Goal: Ask a question: Seek information or help from site administrators or community

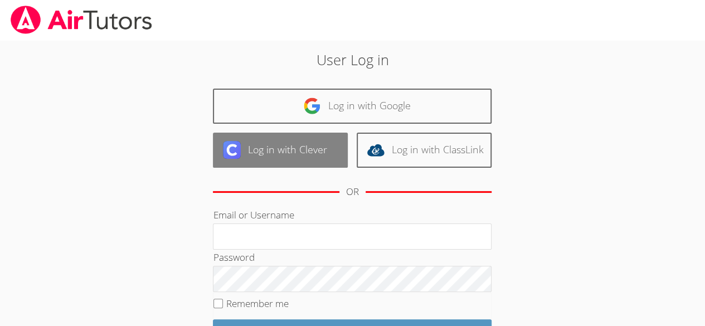
click at [306, 161] on link "Log in with Clever" at bounding box center [280, 150] width 135 height 35
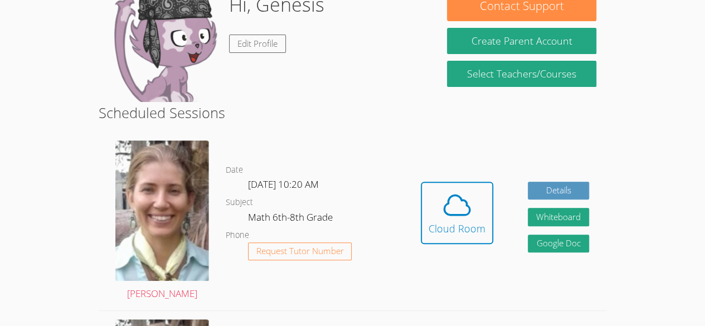
scroll to position [164, 0]
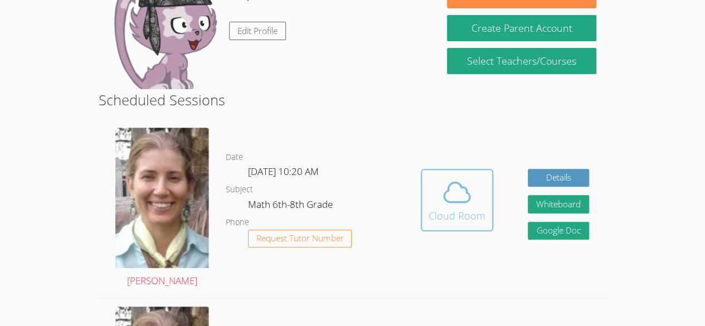
click at [472, 201] on icon at bounding box center [457, 192] width 31 height 31
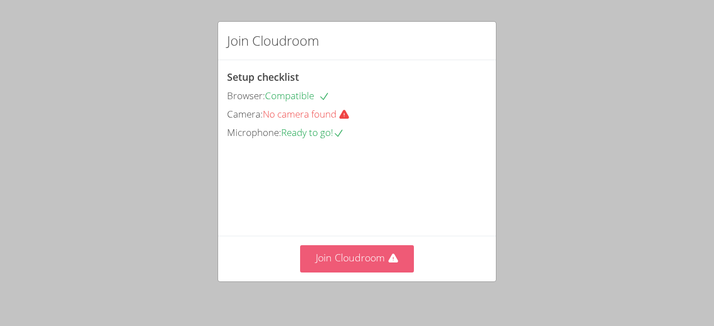
click at [384, 269] on button "Join Cloudroom" at bounding box center [357, 258] width 114 height 27
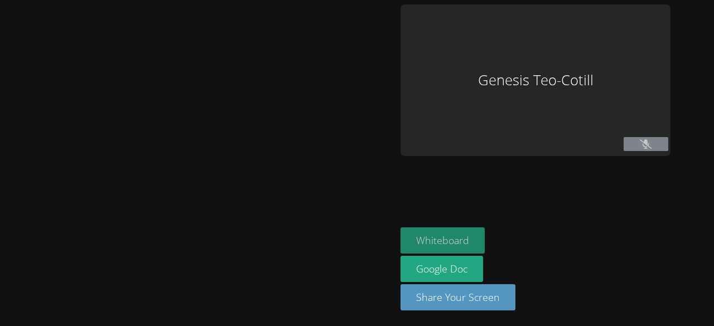
click at [456, 248] on button "Whiteboard" at bounding box center [442, 240] width 84 height 26
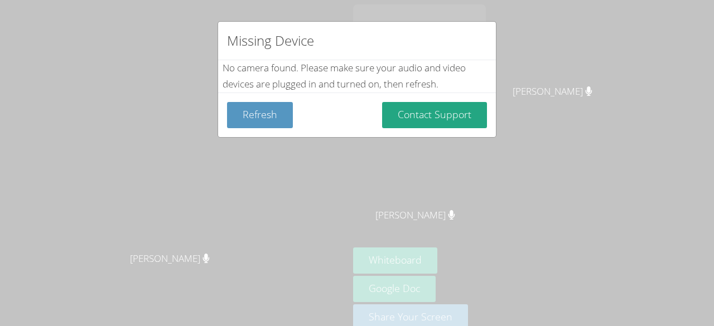
click at [422, 98] on div "Refresh Contact Support" at bounding box center [357, 115] width 278 height 45
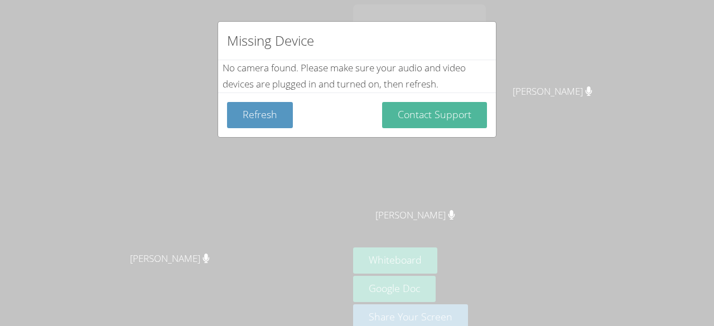
click at [408, 123] on button "Contact Support" at bounding box center [434, 115] width 105 height 26
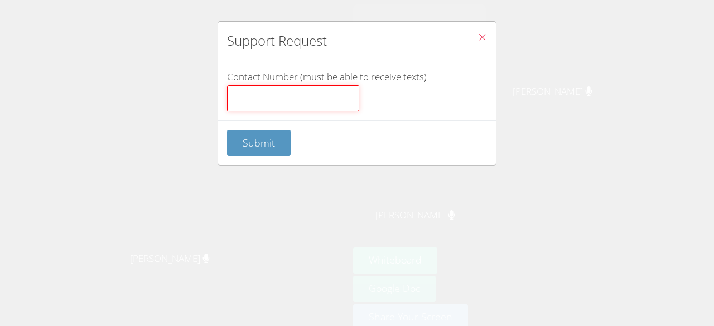
click at [303, 105] on input "Contact Number (must be able to receive texts)" at bounding box center [293, 98] width 132 height 27
type input "5"
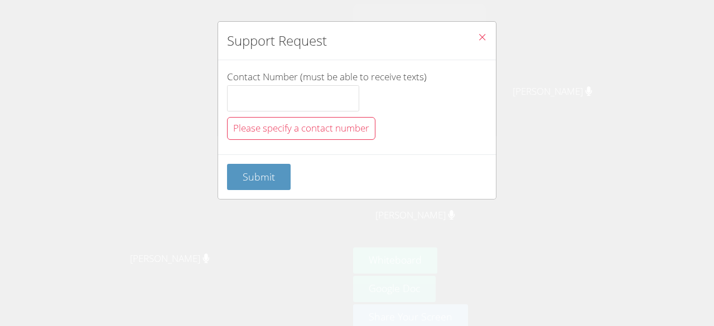
click at [477, 41] on icon "Close" at bounding box center [481, 36] width 9 height 9
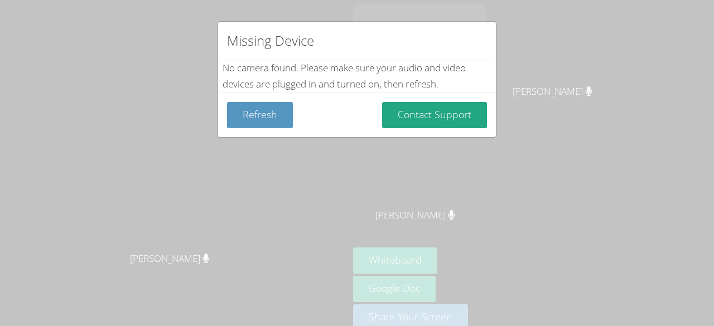
drag, startPoint x: 389, startPoint y: 40, endPoint x: 396, endPoint y: 41, distance: 6.8
click at [396, 41] on div "Missing Device" at bounding box center [357, 41] width 278 height 38
drag, startPoint x: 283, startPoint y: 54, endPoint x: 227, endPoint y: 42, distance: 56.5
click at [227, 42] on div "Missing Device" at bounding box center [357, 41] width 278 height 38
click at [227, 42] on h2 "Missing Device" at bounding box center [270, 41] width 87 height 20
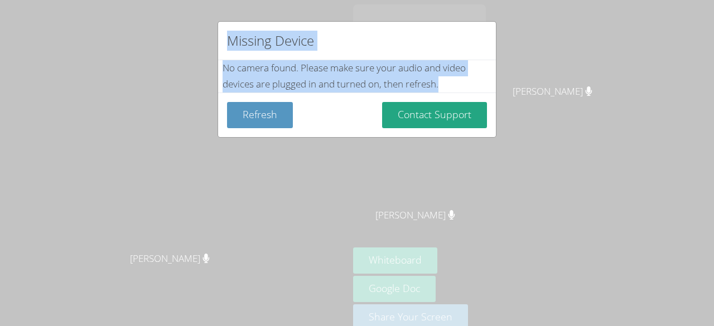
drag, startPoint x: 226, startPoint y: 40, endPoint x: 447, endPoint y: 156, distance: 248.9
click at [447, 156] on div "Missing Device No camera found . Please make sure your audio and video devices …" at bounding box center [357, 163] width 714 height 326
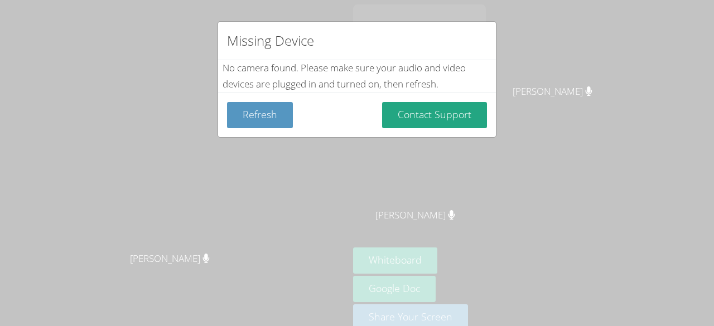
click at [573, 174] on div "Missing Device No camera found . Please make sure your audio and video devices …" at bounding box center [357, 163] width 714 height 326
click at [634, 88] on div "Missing Device No camera found . Please make sure your audio and video devices …" at bounding box center [357, 163] width 714 height 326
